Goal: Use online tool/utility: Utilize a website feature to perform a specific function

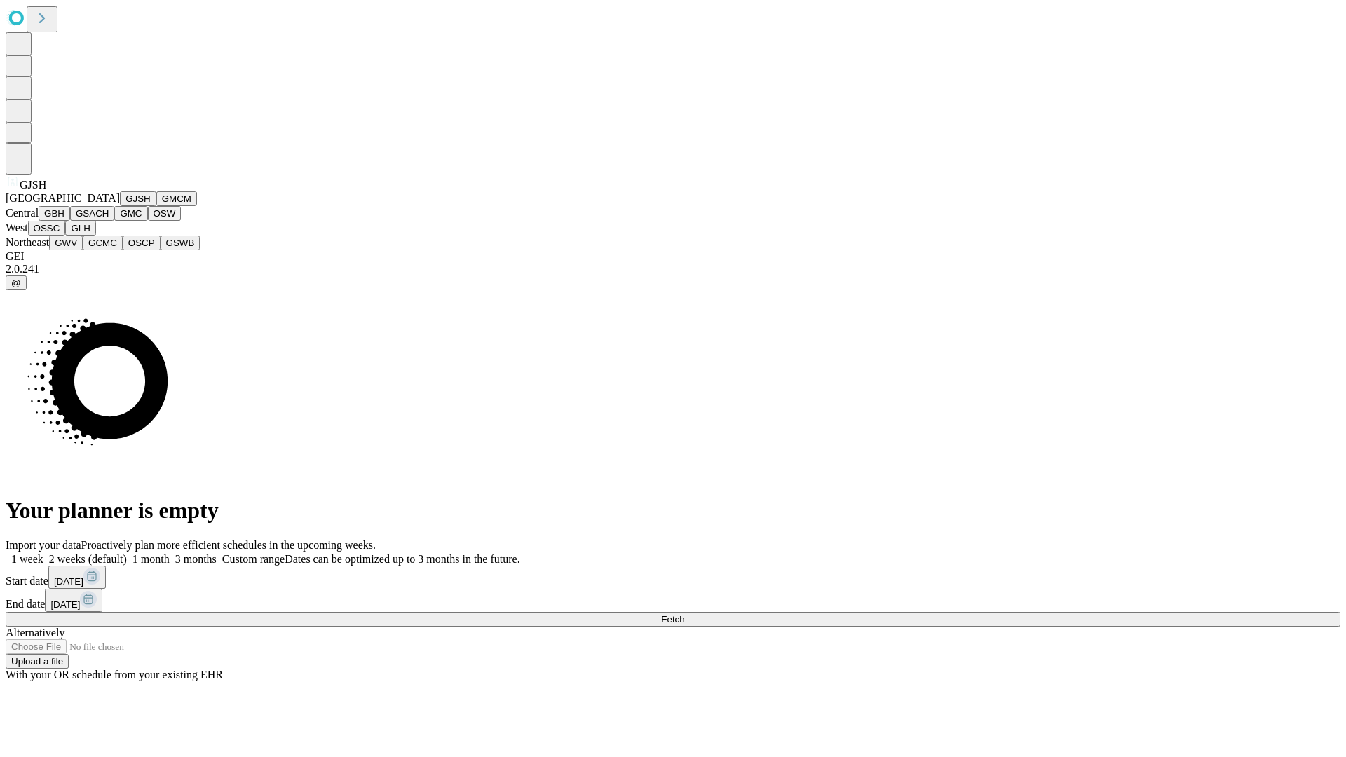
click at [120, 206] on button "GJSH" at bounding box center [138, 198] width 36 height 15
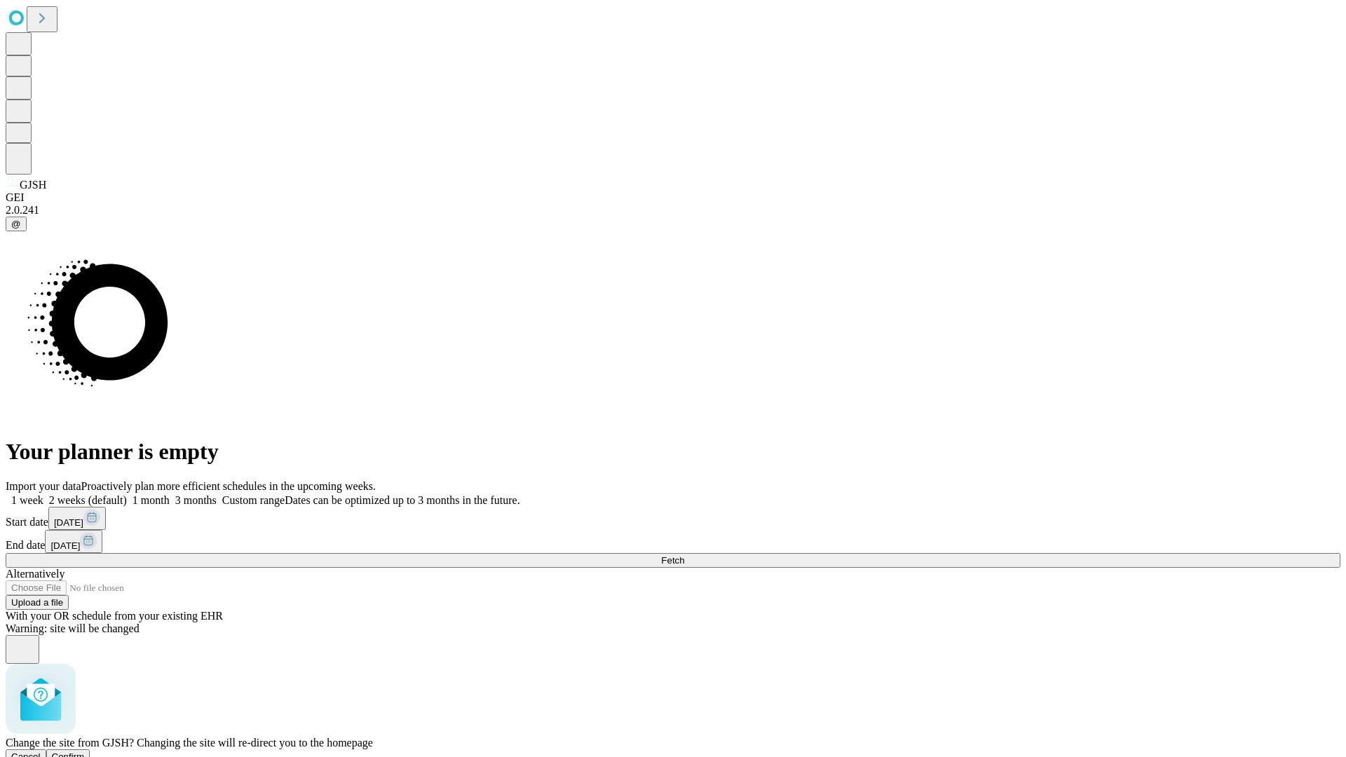
click at [85, 752] on span "Confirm" at bounding box center [68, 757] width 33 height 11
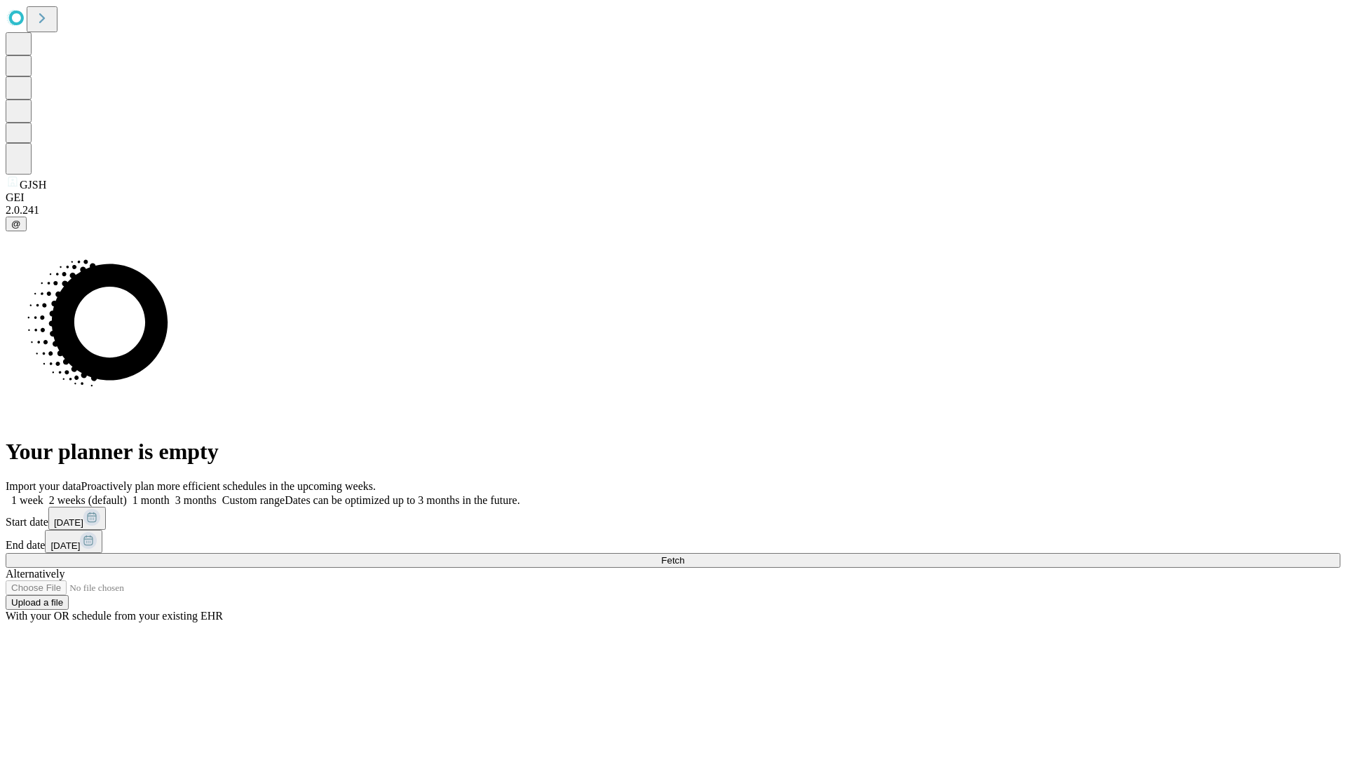
click at [43, 494] on label "1 week" at bounding box center [25, 500] width 38 height 12
click at [684, 555] on span "Fetch" at bounding box center [672, 560] width 23 height 11
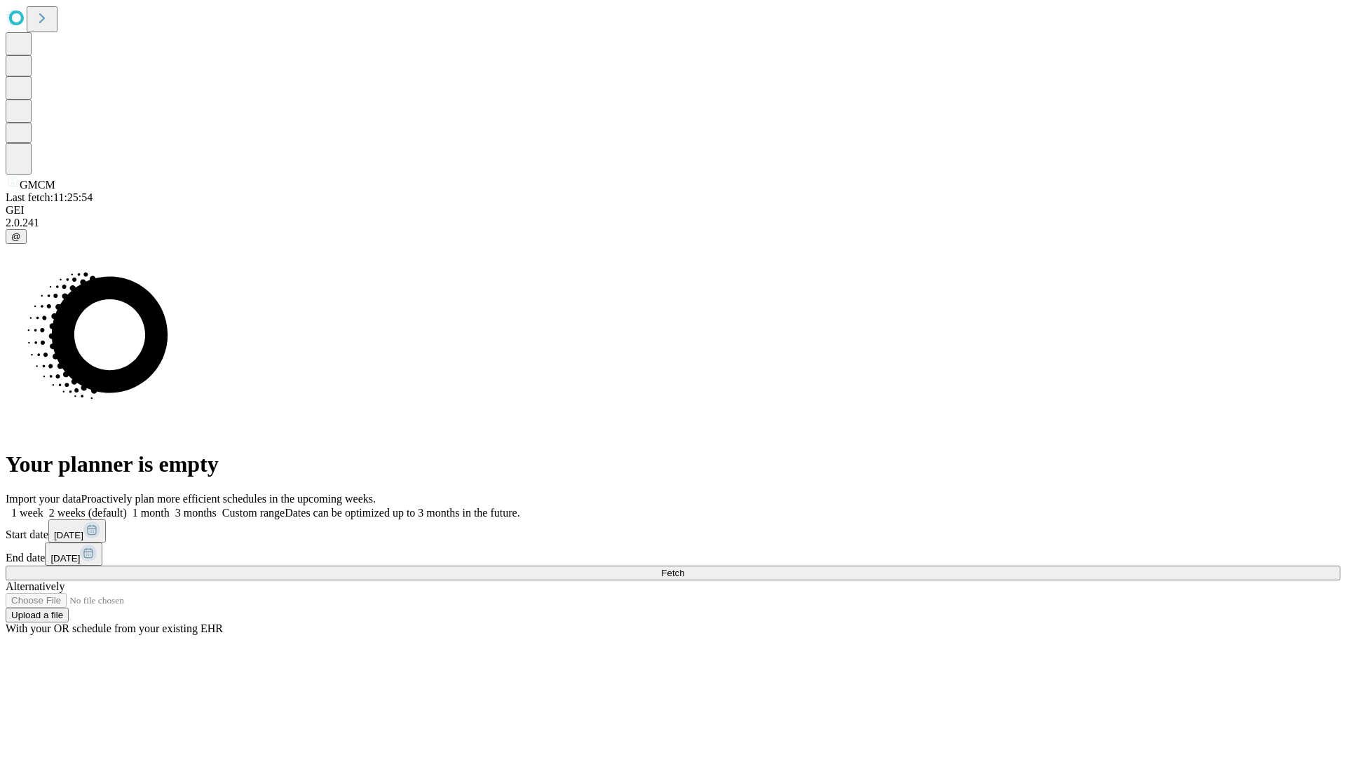
click at [43, 507] on label "1 week" at bounding box center [25, 513] width 38 height 12
click at [684, 568] on span "Fetch" at bounding box center [672, 573] width 23 height 11
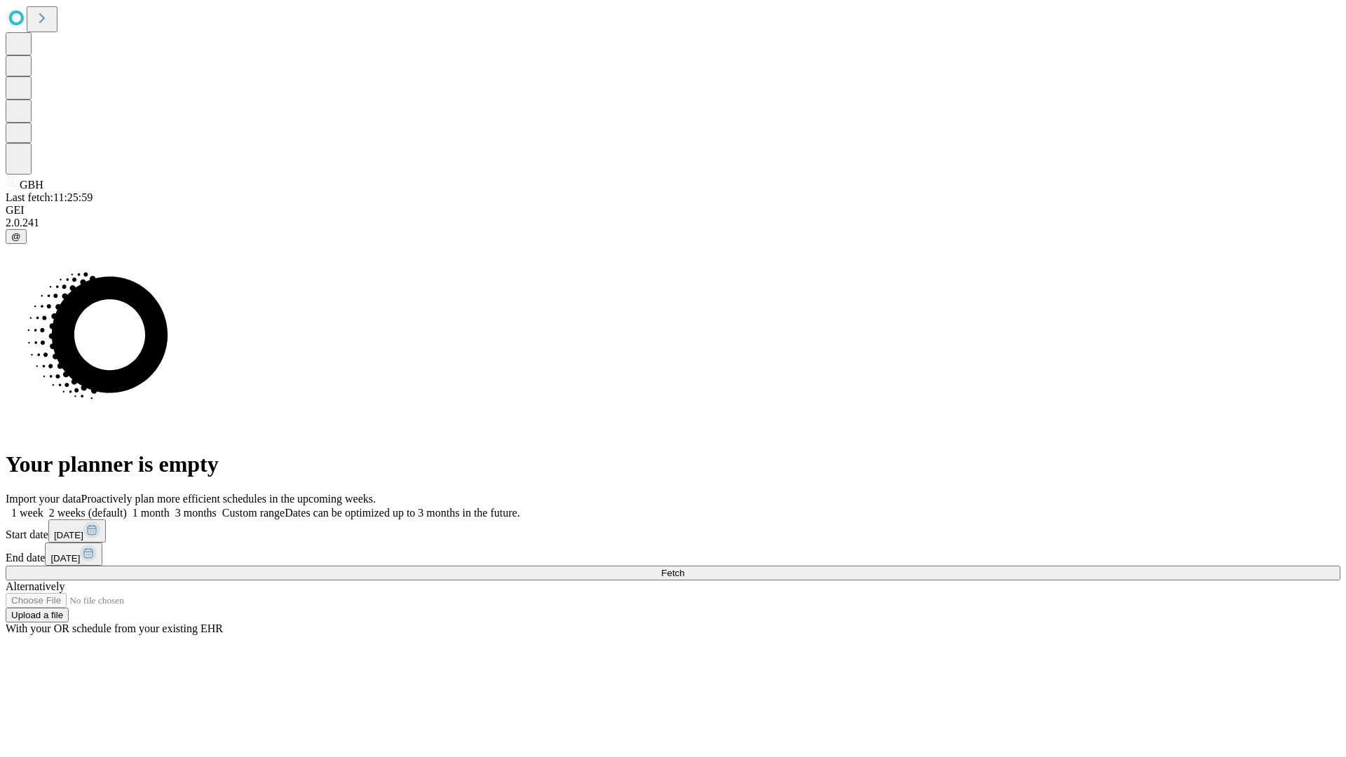
click at [43, 507] on label "1 week" at bounding box center [25, 513] width 38 height 12
click at [684, 568] on span "Fetch" at bounding box center [672, 573] width 23 height 11
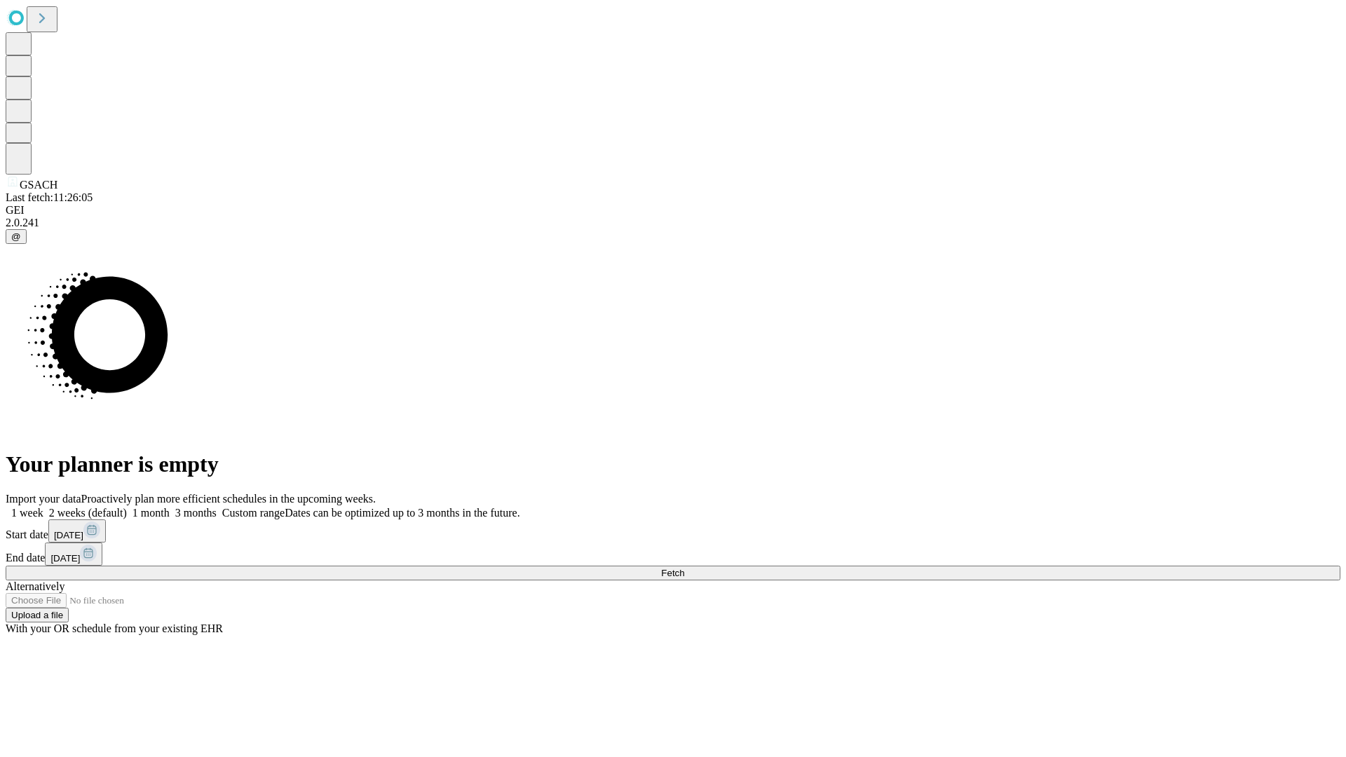
click at [43, 507] on label "1 week" at bounding box center [25, 513] width 38 height 12
click at [684, 568] on span "Fetch" at bounding box center [672, 573] width 23 height 11
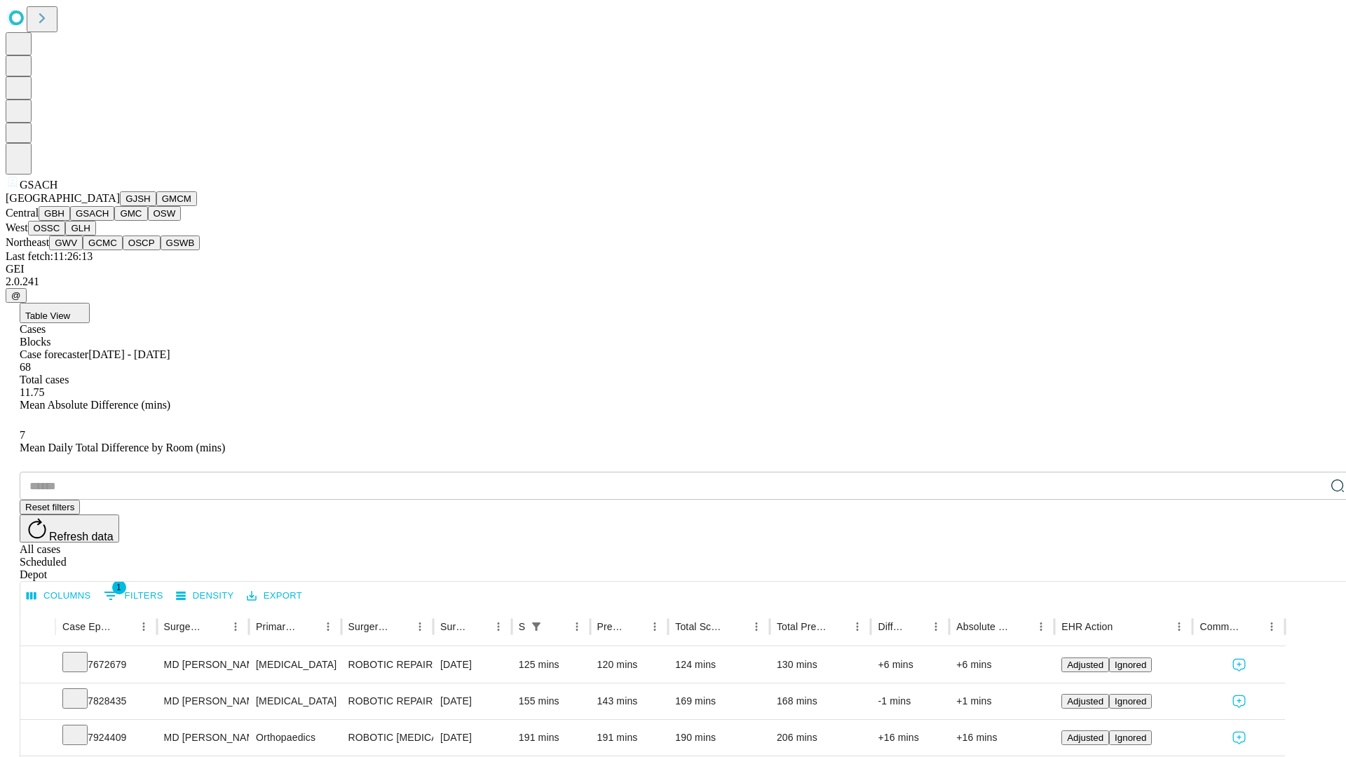
click at [114, 221] on button "GMC" at bounding box center [130, 213] width 33 height 15
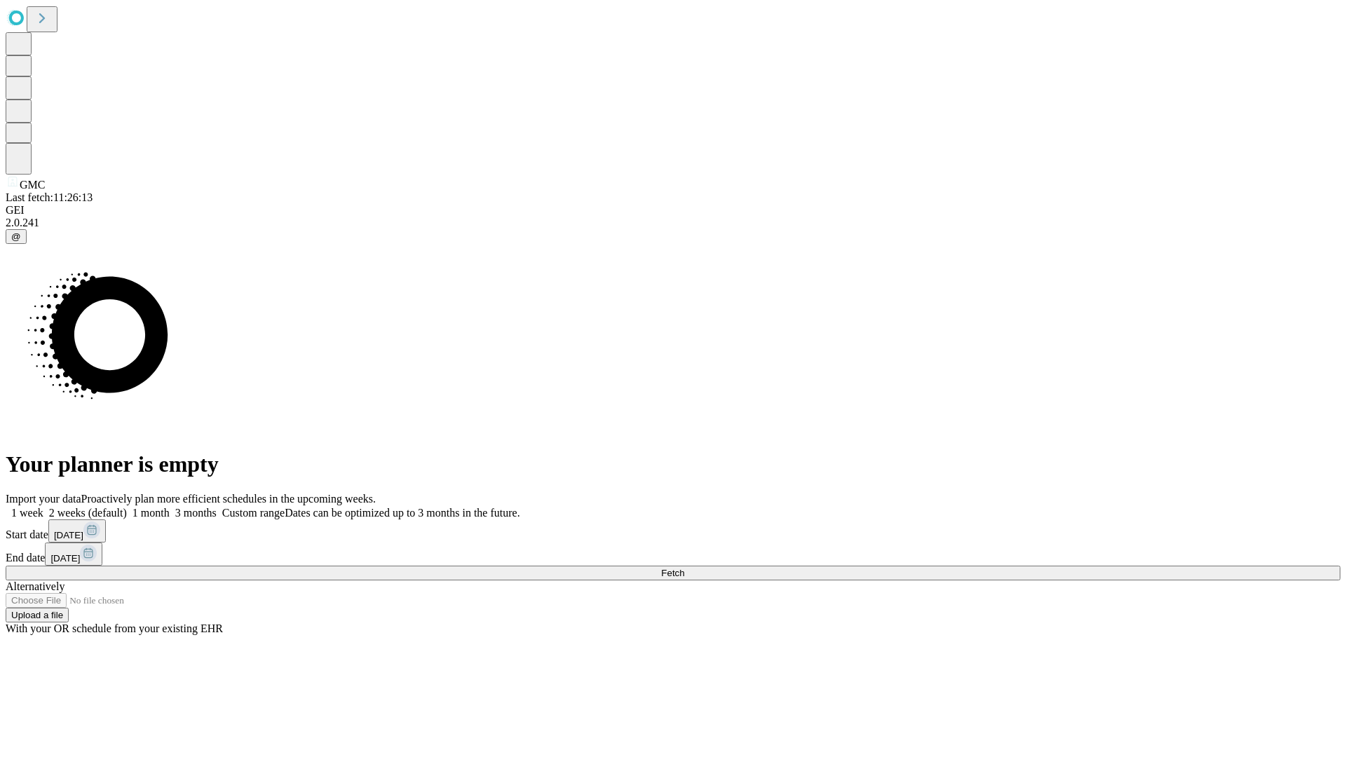
click at [43, 507] on label "1 week" at bounding box center [25, 513] width 38 height 12
click at [684, 568] on span "Fetch" at bounding box center [672, 573] width 23 height 11
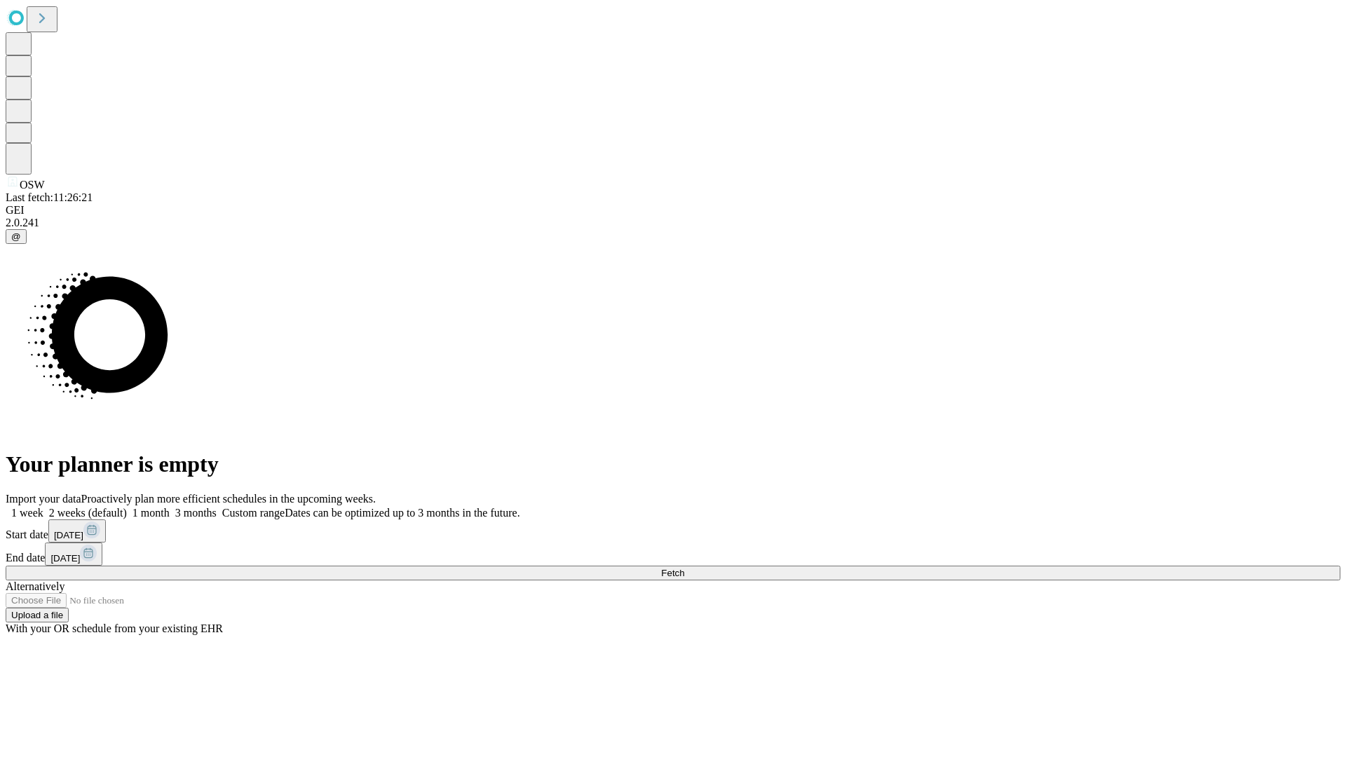
click at [43, 507] on label "1 week" at bounding box center [25, 513] width 38 height 12
click at [684, 568] on span "Fetch" at bounding box center [672, 573] width 23 height 11
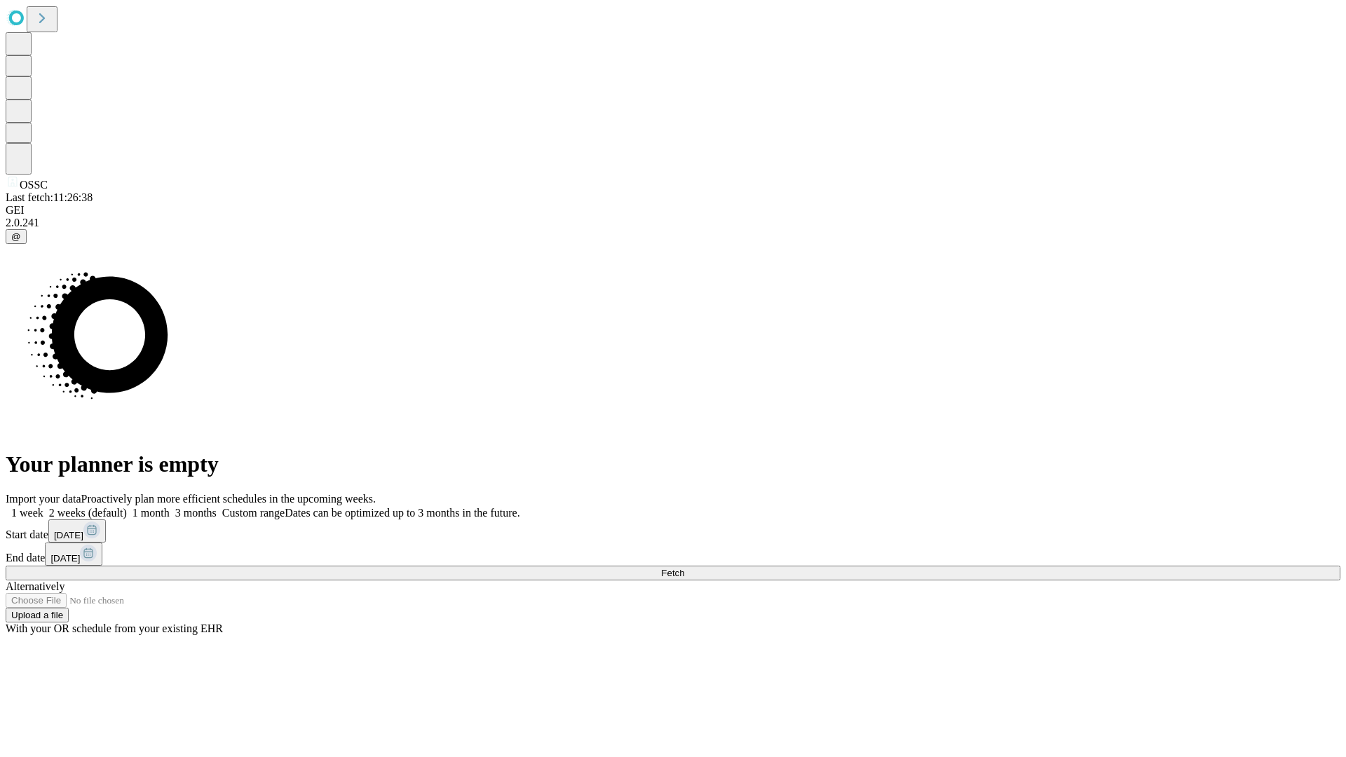
click at [43, 507] on label "1 week" at bounding box center [25, 513] width 38 height 12
click at [684, 568] on span "Fetch" at bounding box center [672, 573] width 23 height 11
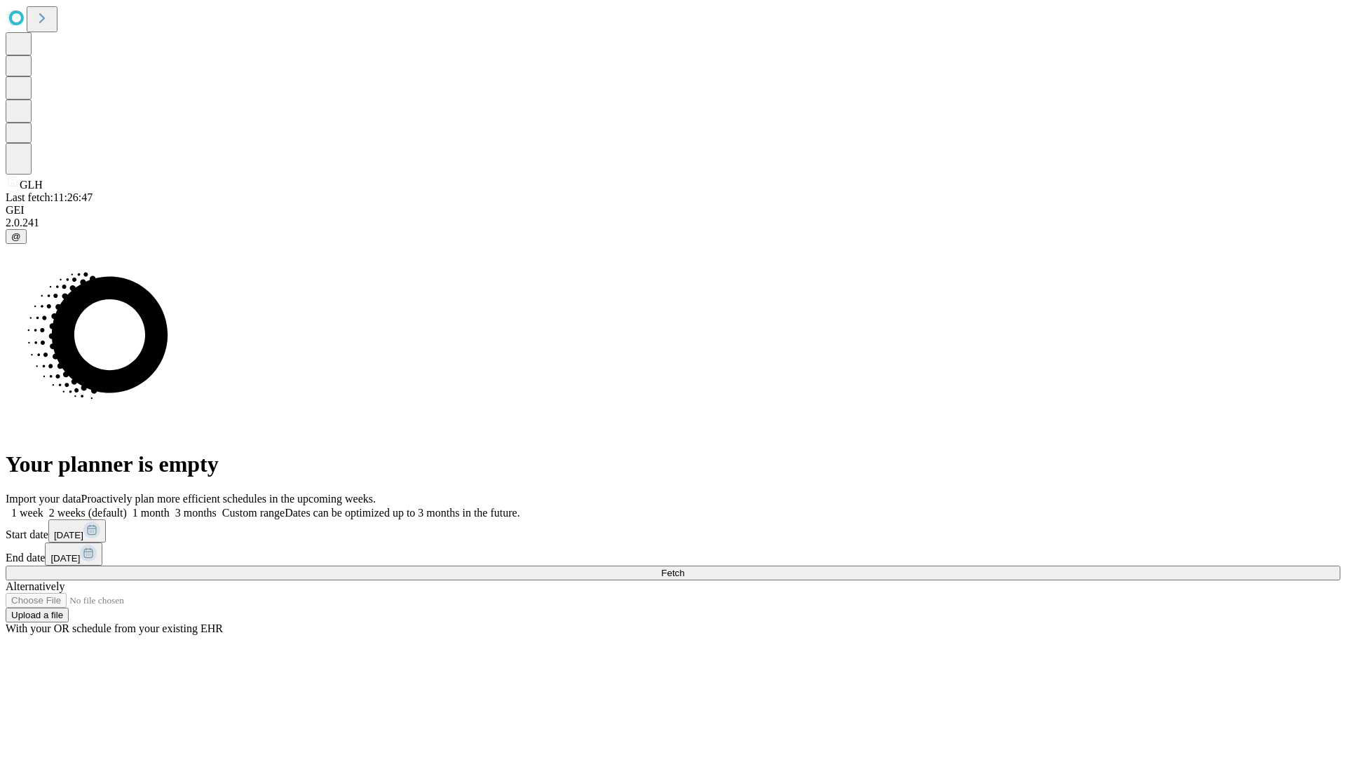
click at [684, 568] on span "Fetch" at bounding box center [672, 573] width 23 height 11
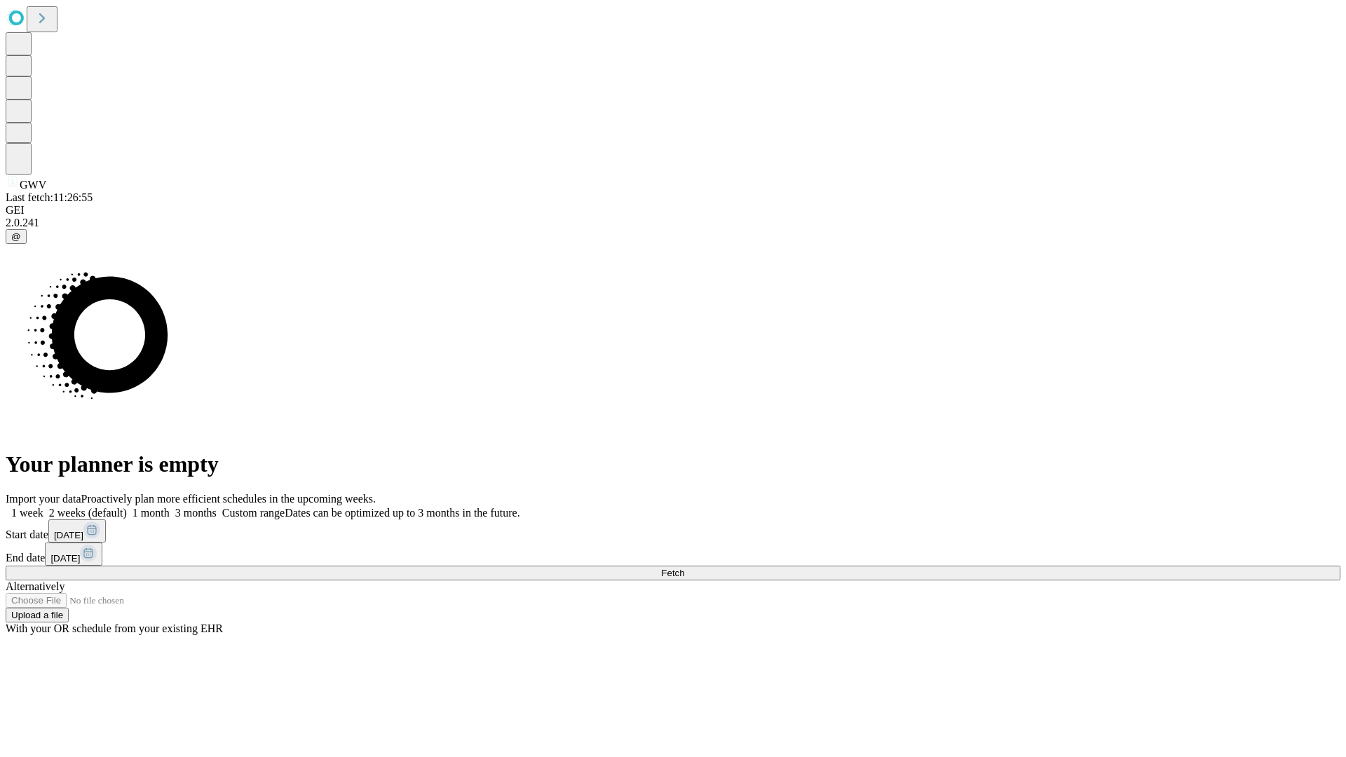
click at [43, 507] on label "1 week" at bounding box center [25, 513] width 38 height 12
click at [684, 568] on span "Fetch" at bounding box center [672, 573] width 23 height 11
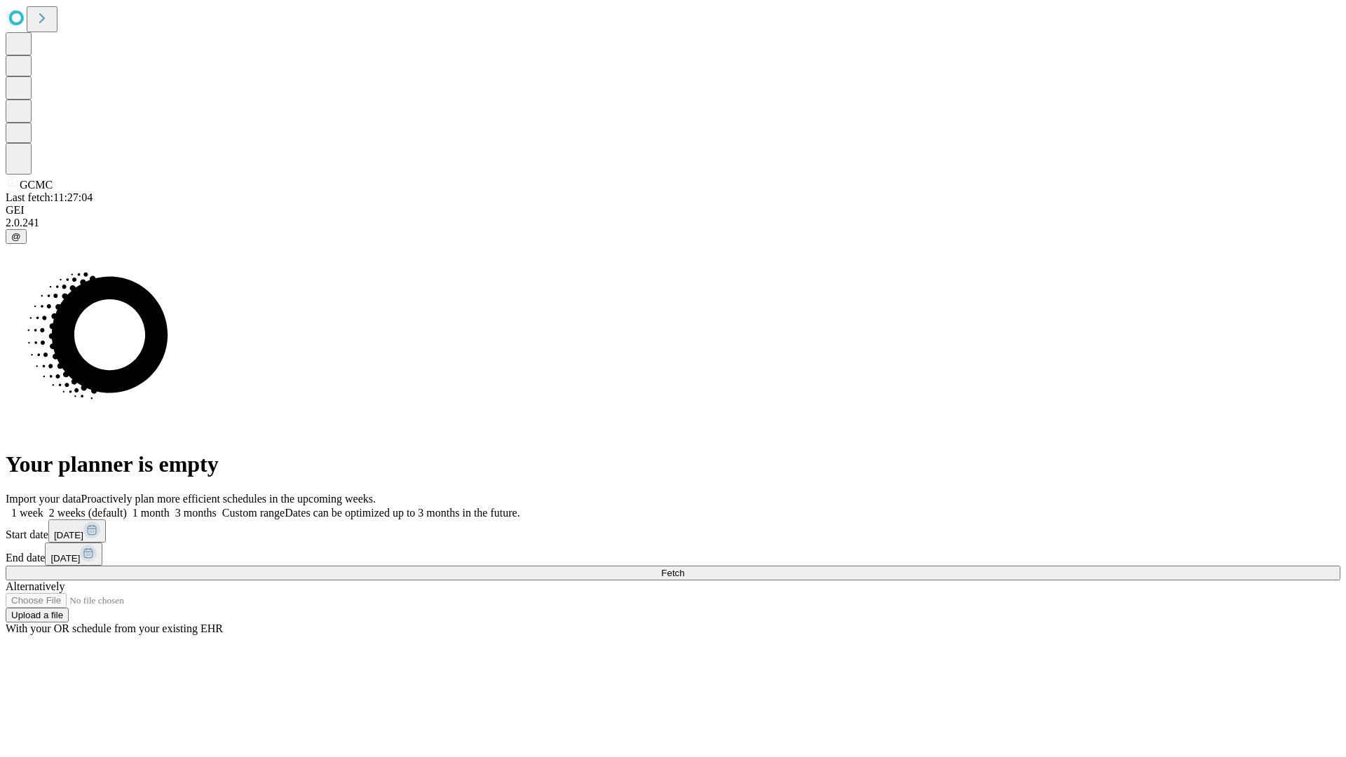
click at [684, 568] on span "Fetch" at bounding box center [672, 573] width 23 height 11
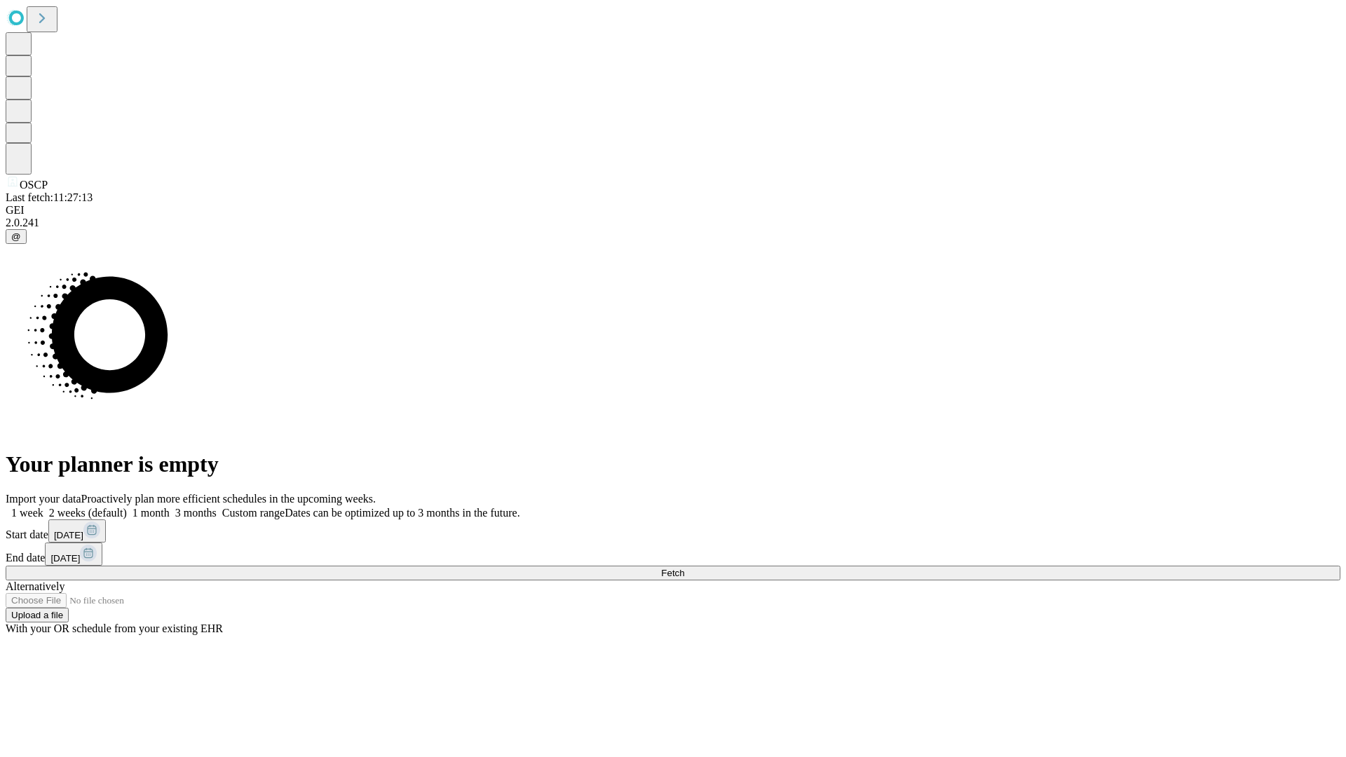
click at [43, 507] on label "1 week" at bounding box center [25, 513] width 38 height 12
click at [684, 568] on span "Fetch" at bounding box center [672, 573] width 23 height 11
